Goal: Find contact information: Find contact information

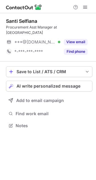
scroll to position [121, 96]
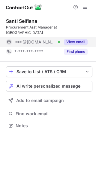
click at [80, 42] on button "View email" at bounding box center [76, 42] width 24 height 6
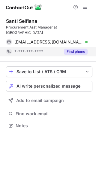
click at [80, 53] on button "Find phone" at bounding box center [76, 52] width 24 height 6
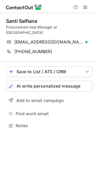
scroll to position [121, 96]
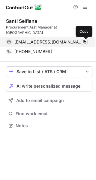
click at [83, 42] on span at bounding box center [84, 42] width 5 height 5
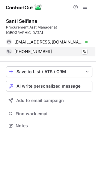
scroll to position [121, 96]
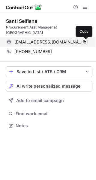
click at [83, 40] on span at bounding box center [84, 42] width 5 height 5
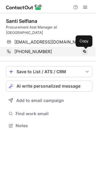
click at [84, 50] on span at bounding box center [84, 51] width 5 height 5
